Goal: Task Accomplishment & Management: Complete application form

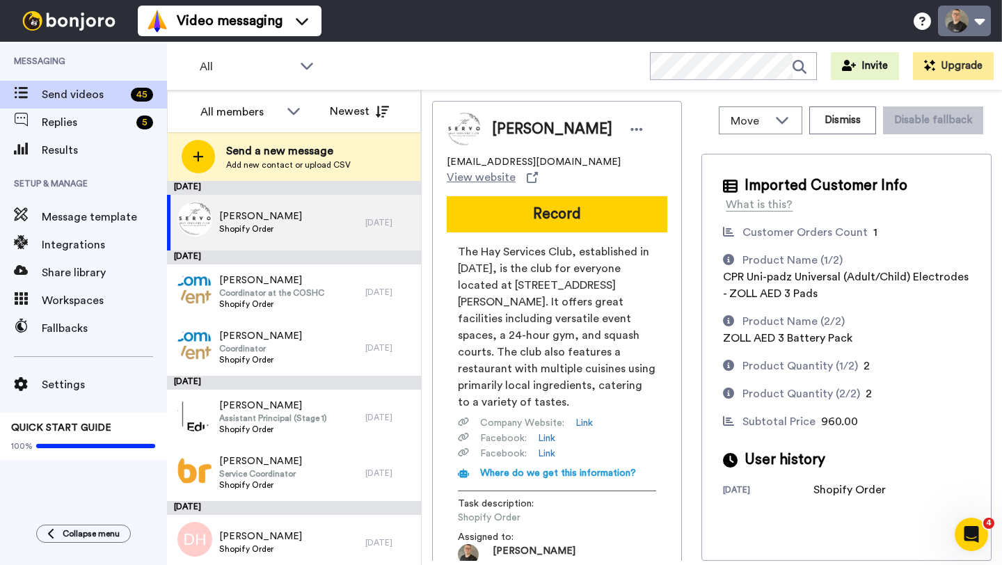
click at [957, 29] on button at bounding box center [964, 21] width 53 height 31
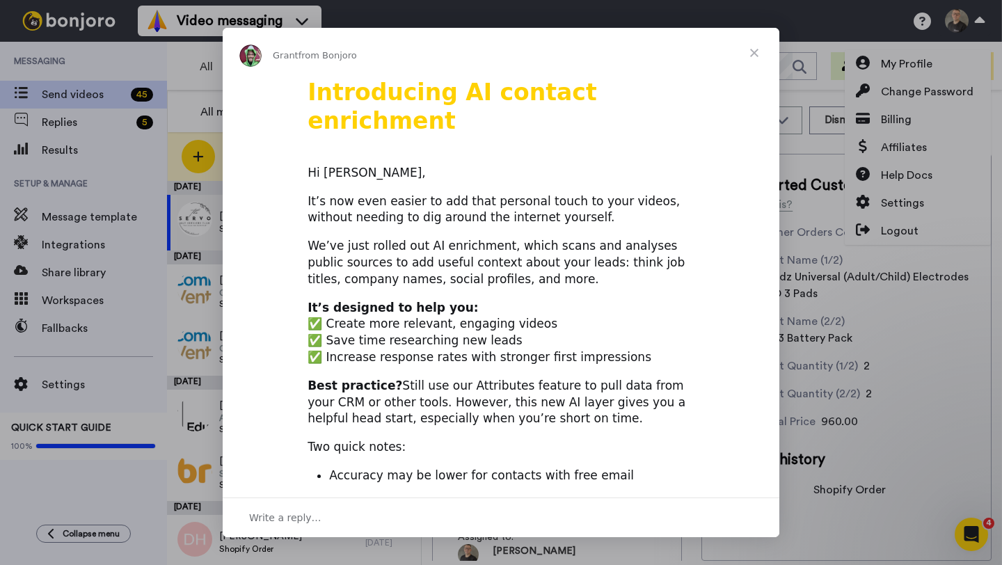
click at [747, 56] on span "Close" at bounding box center [754, 53] width 50 height 50
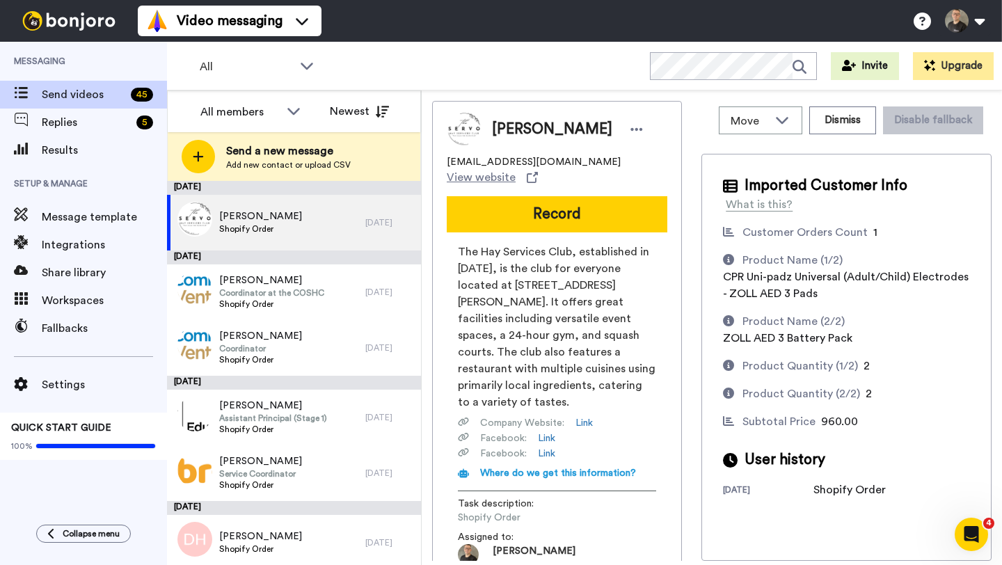
click at [706, 277] on div "Imported Customer Info What is this? Customer Orders Count 1 Product Name (1/2)…" at bounding box center [847, 357] width 290 height 407
click at [964, 25] on button at bounding box center [964, 21] width 53 height 31
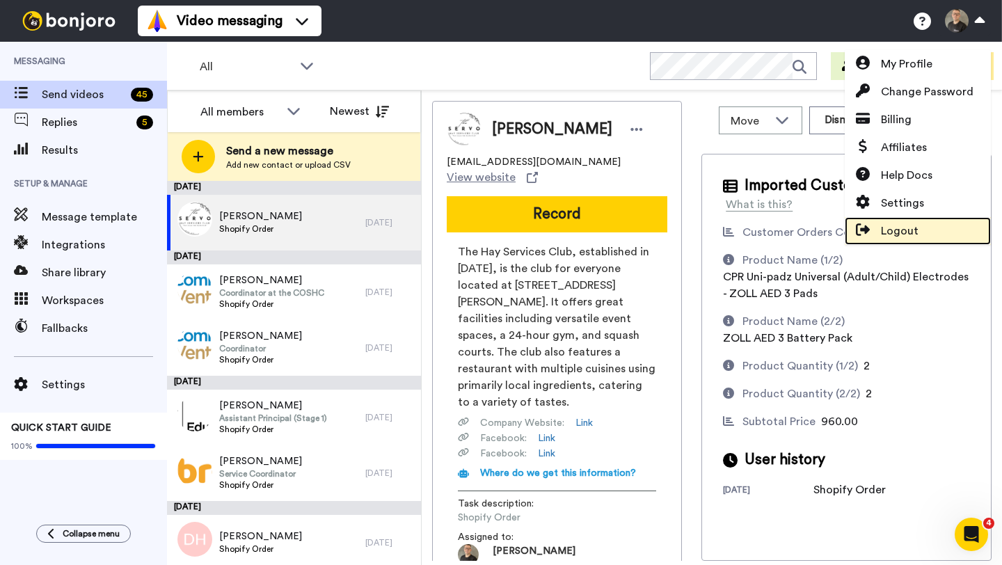
click at [905, 230] on span "Logout" at bounding box center [900, 231] width 38 height 17
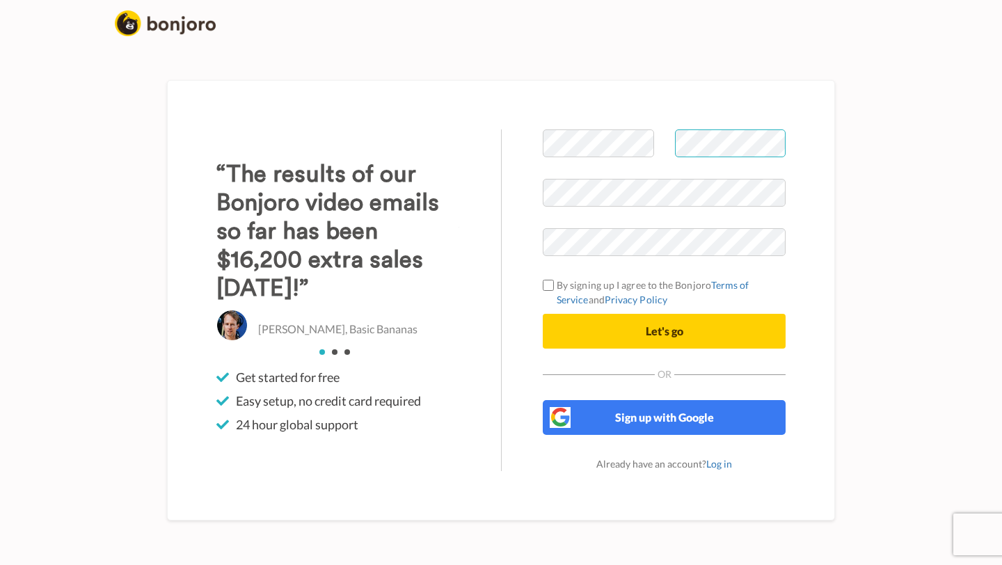
click at [653, 146] on div at bounding box center [664, 153] width 264 height 49
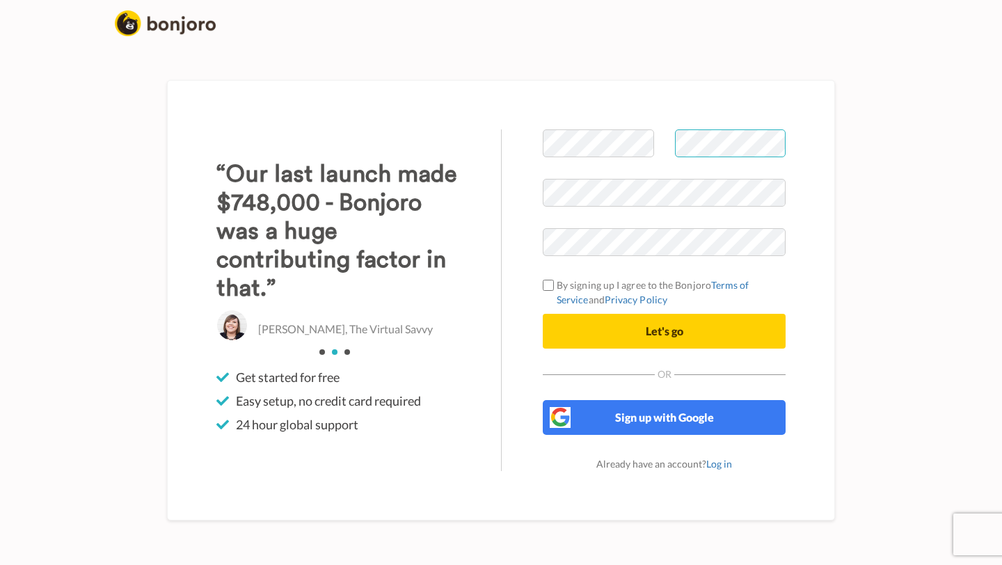
scroll to position [0, 17]
click at [931, 142] on body "Welcome to Bonjoro By signing up I agree to the Bonjoro Terms of Service and Pr…" at bounding box center [501, 282] width 1002 height 565
click at [830, 159] on div "Welcome to Bonjoro By signing up I agree to the Bonjoro Terms of Service and Pr…" at bounding box center [501, 300] width 668 height 441
click at [918, 230] on body "Welcome to Bonjoro By signing up I agree to the Bonjoro Terms of Service and Pr…" at bounding box center [501, 282] width 1002 height 565
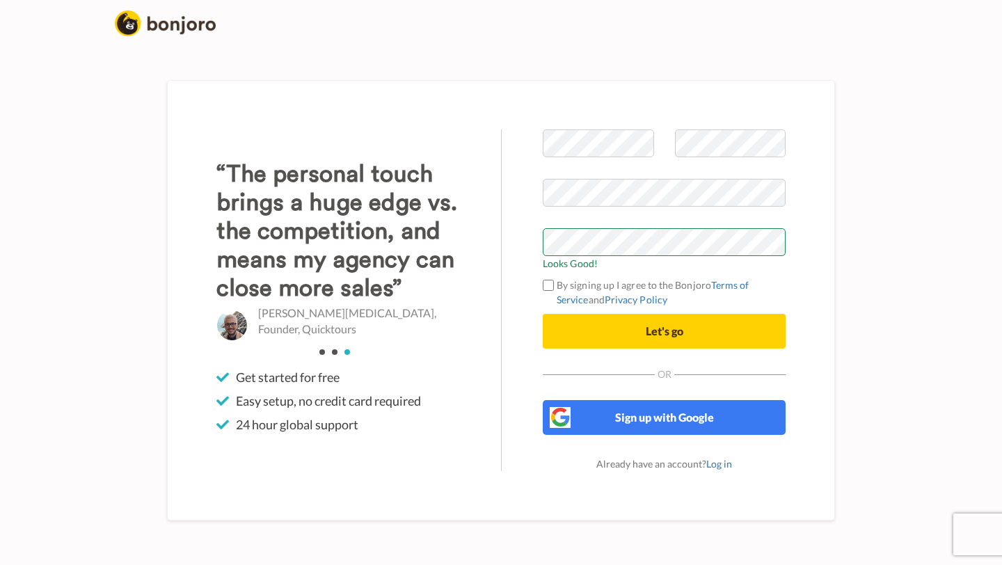
click at [523, 262] on div "Welcome to Bonjoro Looks Good! By signing up I agree to the Bonjoro Terms of Se…" at bounding box center [664, 300] width 326 height 342
click at [542, 283] on div "Welcome to Bonjoro Looks Good! By signing up I agree to the Bonjoro Terms of Se…" at bounding box center [664, 300] width 326 height 342
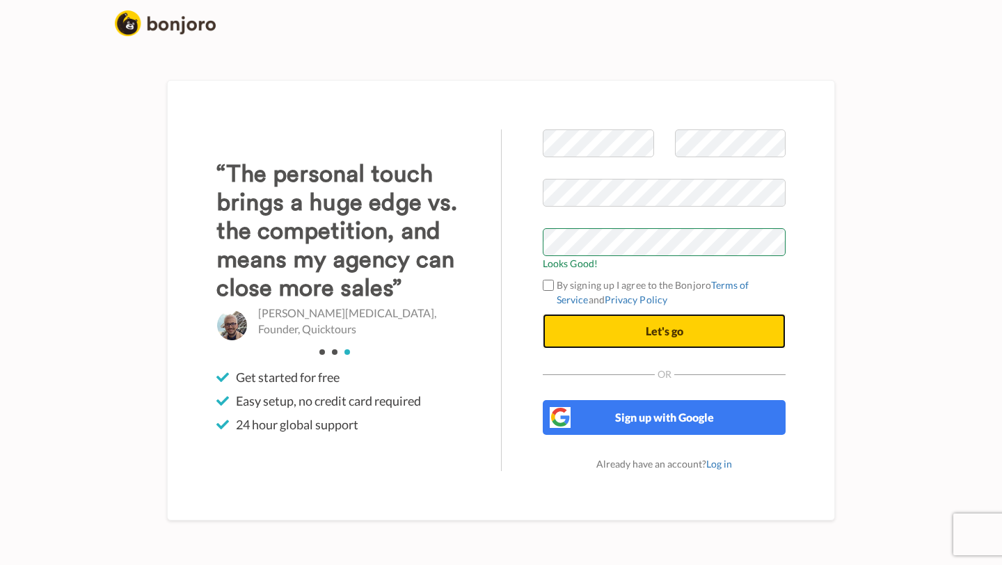
click at [576, 329] on button "Let's go" at bounding box center [664, 331] width 243 height 35
